Goal: Information Seeking & Learning: Learn about a topic

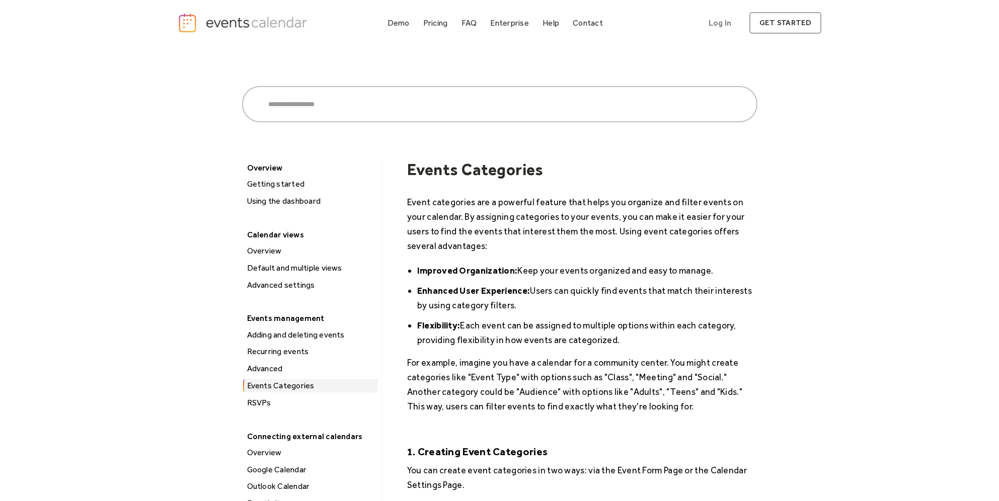
click at [279, 23] on img "home" at bounding box center [244, 23] width 133 height 21
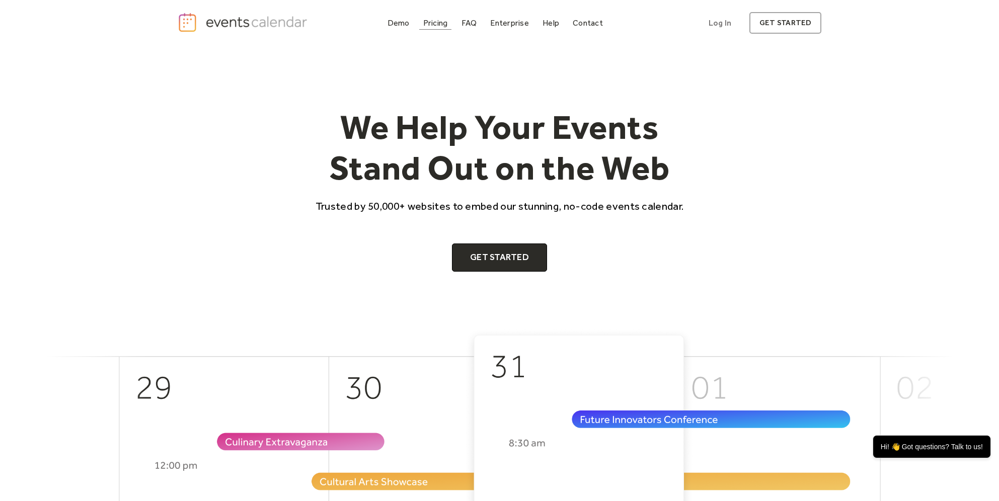
click at [440, 20] on div "Pricing" at bounding box center [435, 23] width 25 height 6
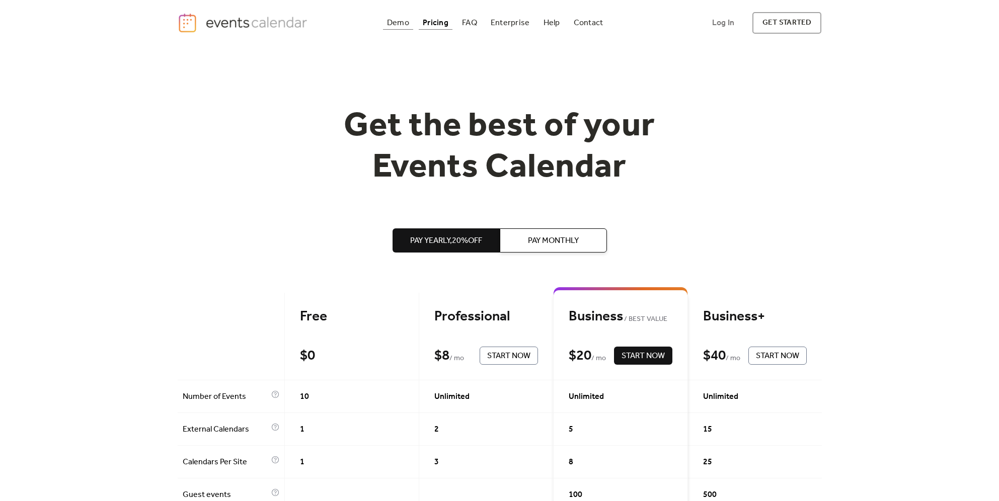
click at [396, 24] on div "Demo" at bounding box center [398, 23] width 22 height 6
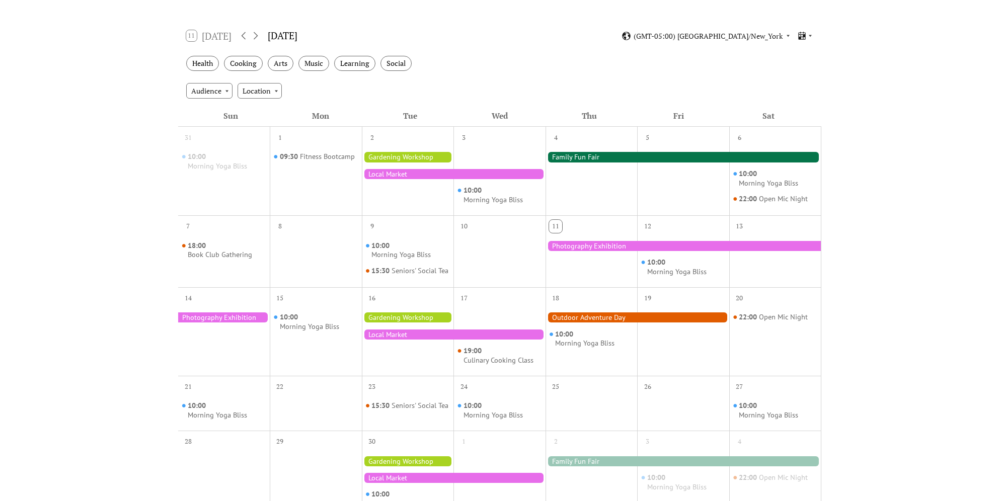
scroll to position [151, 0]
click at [398, 158] on div at bounding box center [408, 158] width 92 height 10
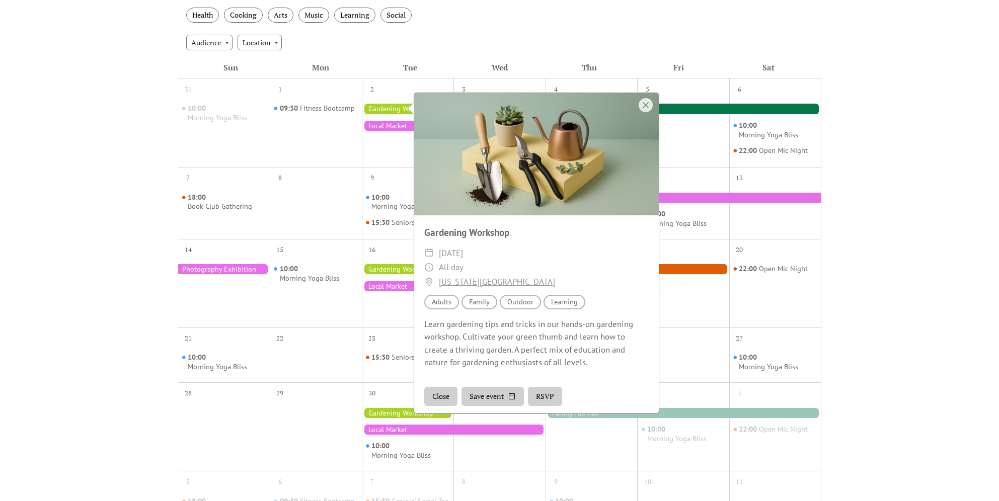
scroll to position [201, 0]
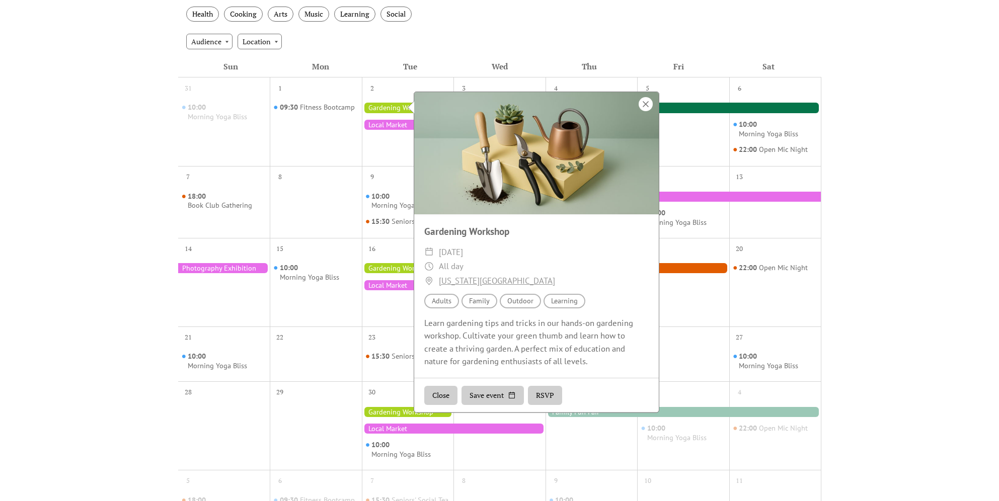
click at [648, 102] on div at bounding box center [646, 104] width 14 height 14
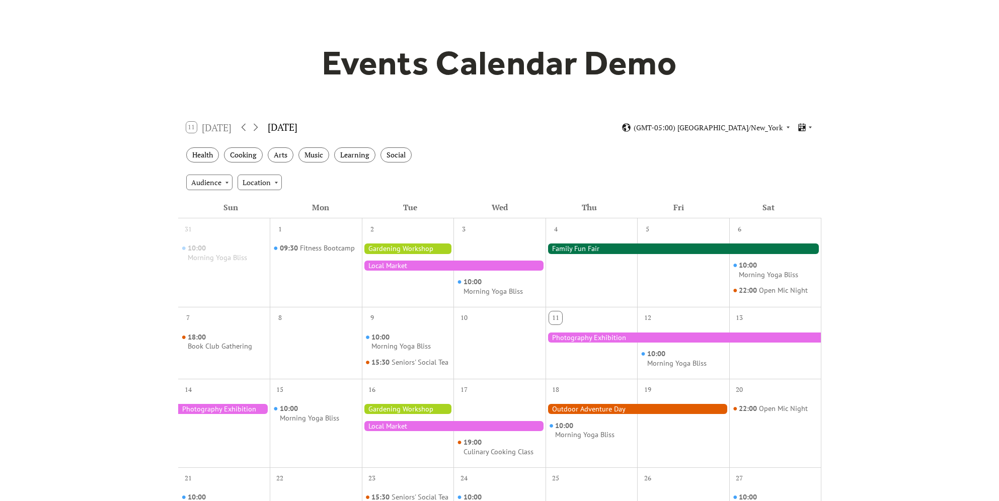
scroll to position [0, 0]
